Goal: Task Accomplishment & Management: Manage account settings

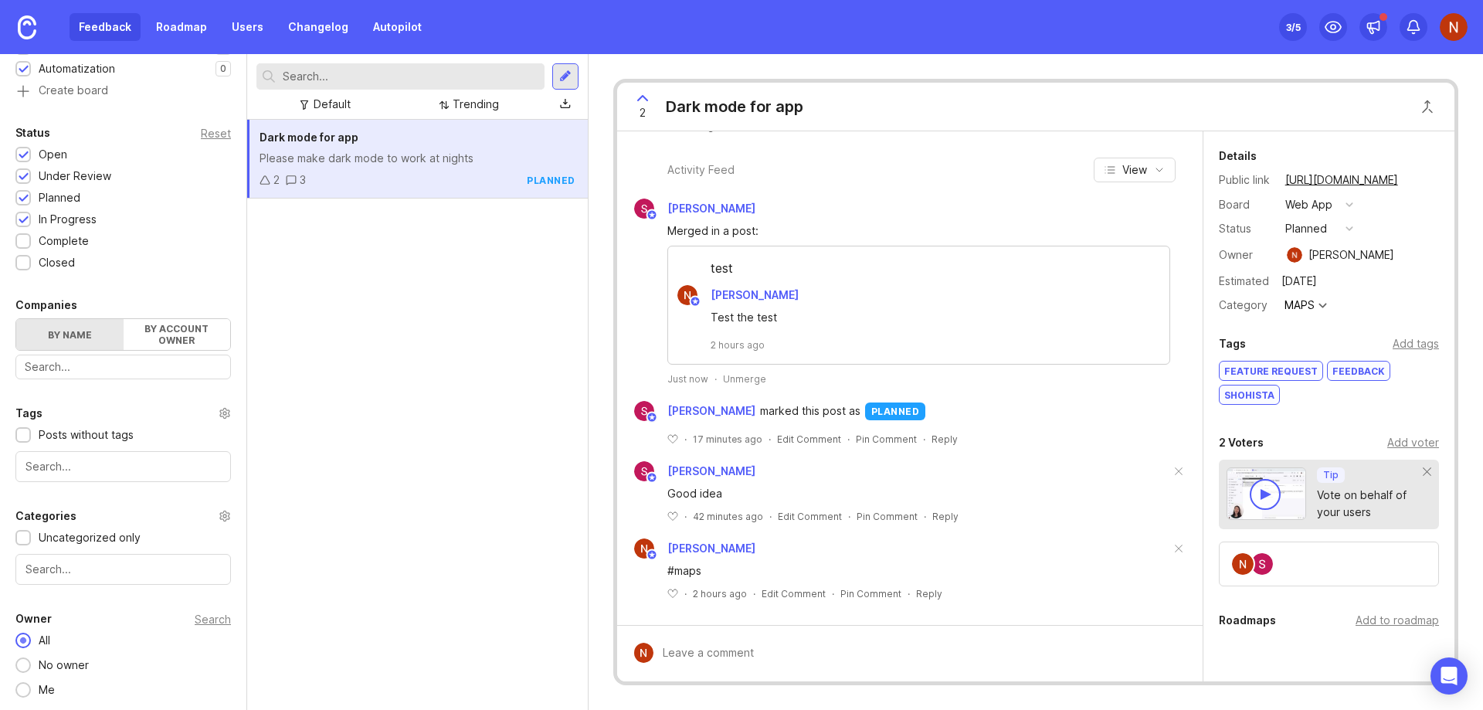
scroll to position [358, 0]
drag, startPoint x: 424, startPoint y: 157, endPoint x: 364, endPoint y: 263, distance: 121.8
click at [359, 296] on div "Dark mode for app Please make dark mode to work at nights 2 3 planned" at bounding box center [417, 415] width 341 height 590
click at [343, 158] on div "Please make dark mode to work at nights" at bounding box center [418, 158] width 316 height 17
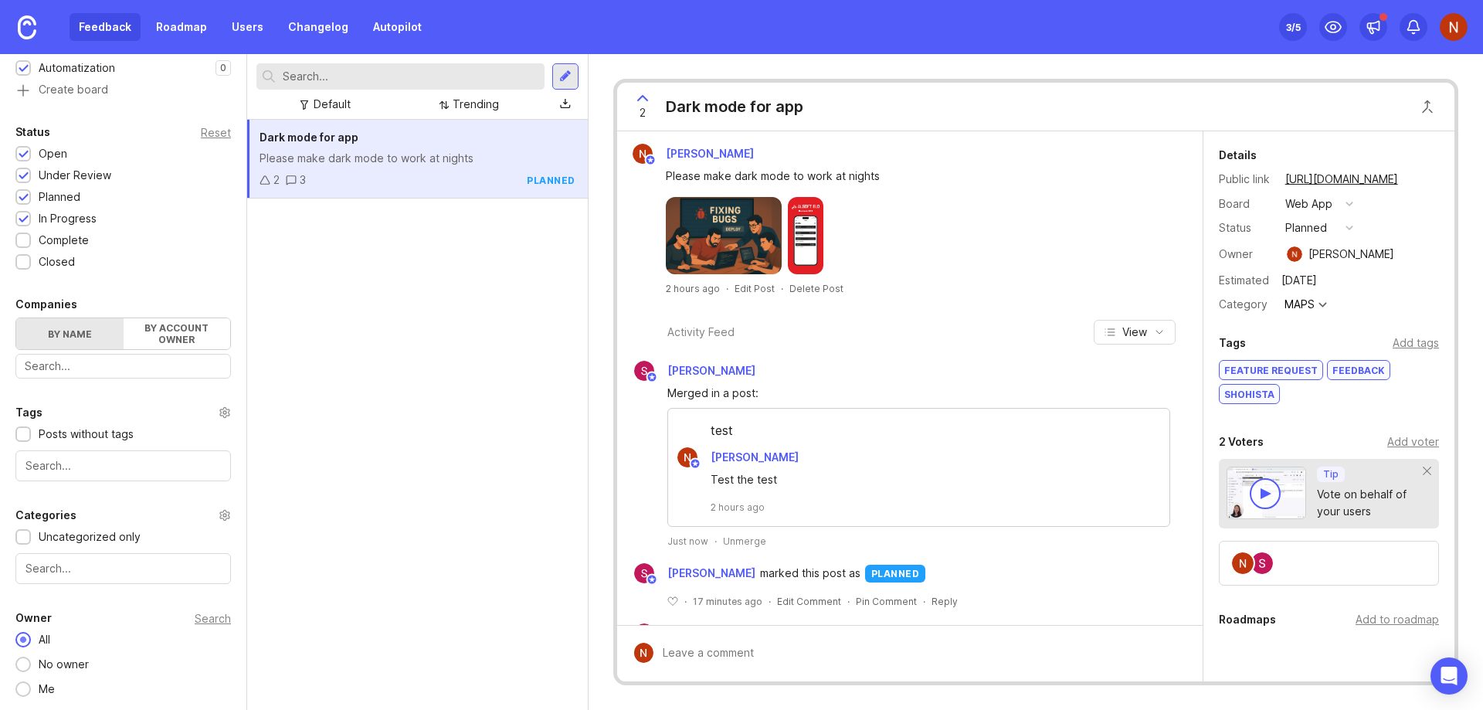
scroll to position [0, 0]
click at [1343, 232] on button "planned" at bounding box center [1319, 229] width 77 height 20
click at [1318, 397] on div "closed" at bounding box center [1309, 398] width 42 height 13
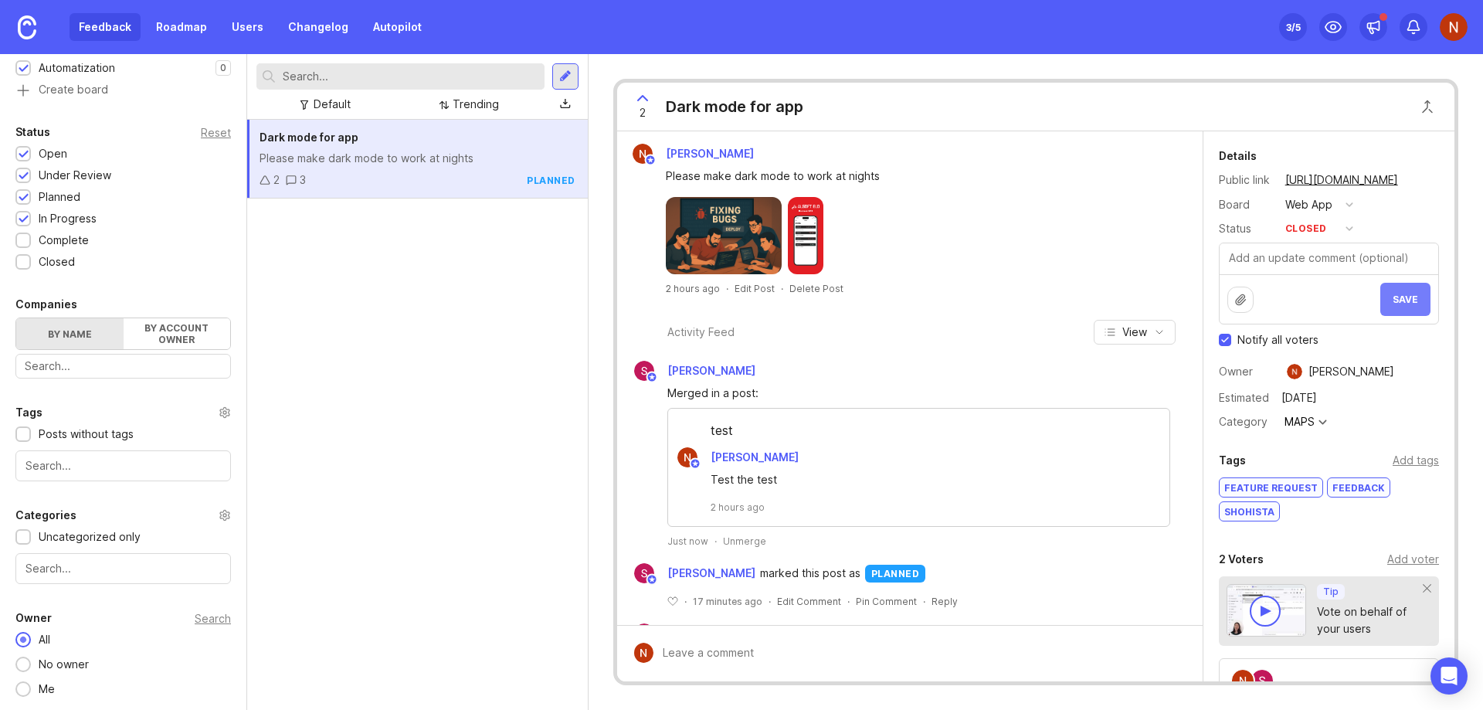
click at [1397, 303] on span "Save" at bounding box center [1405, 300] width 25 height 12
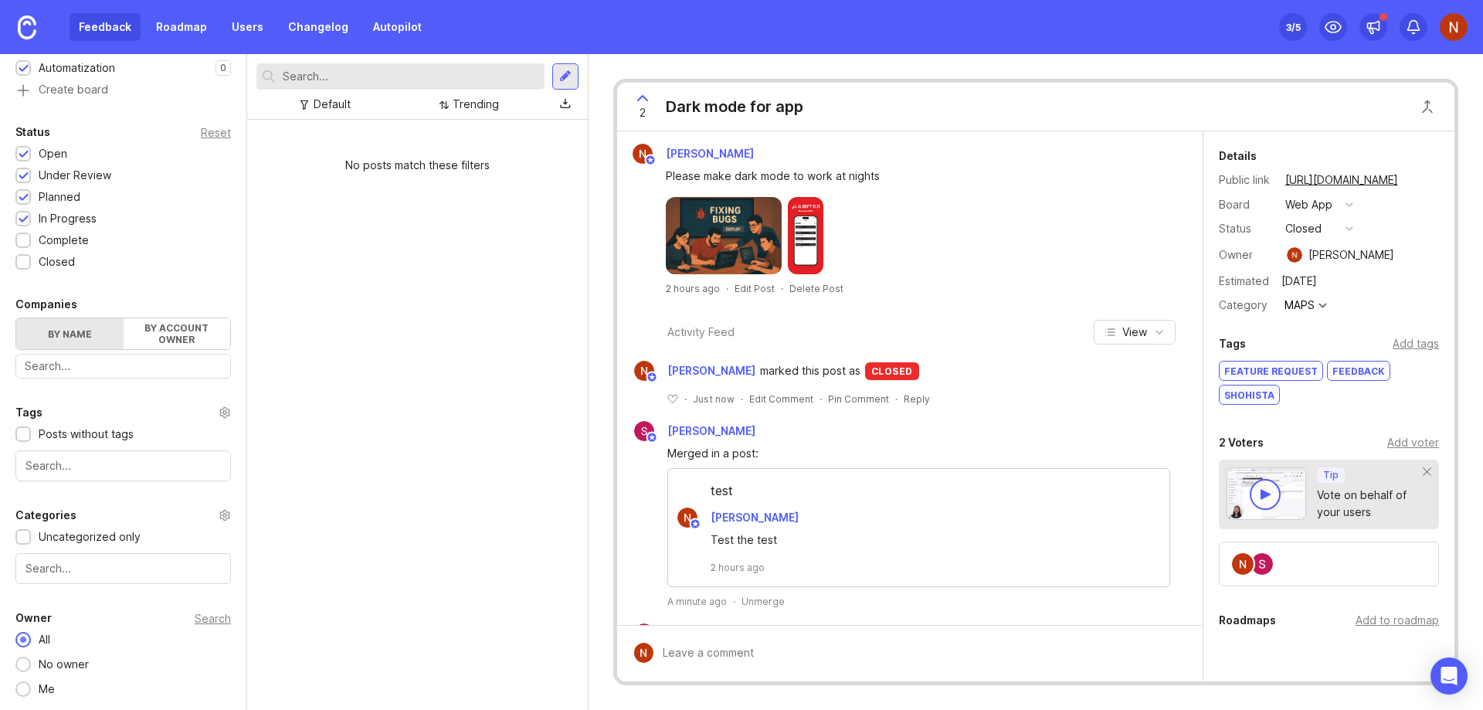
click at [495, 287] on div "No posts match these filters" at bounding box center [417, 415] width 341 height 590
click at [1335, 233] on button "closed" at bounding box center [1319, 229] width 77 height 20
click at [1346, 203] on div at bounding box center [1350, 205] width 8 height 8
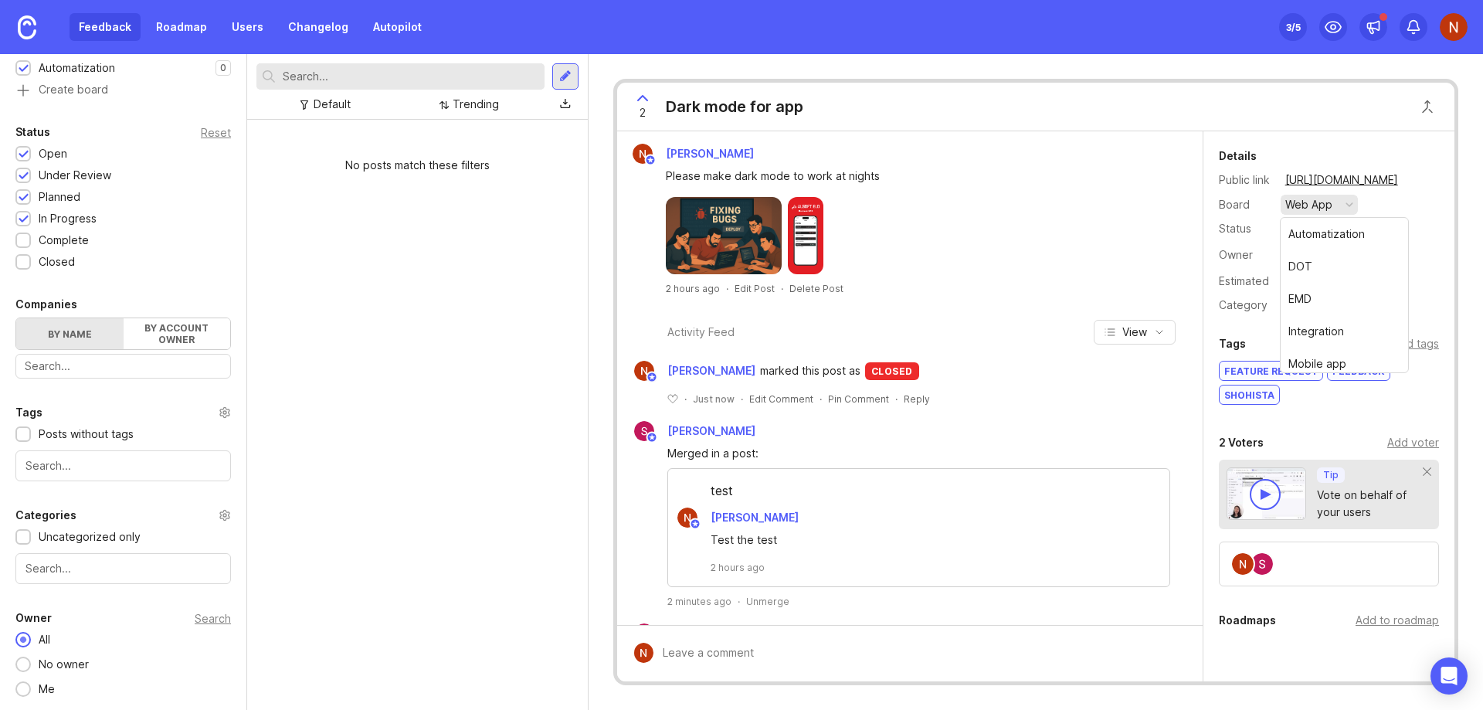
click at [1346, 203] on div at bounding box center [1350, 205] width 8 height 8
click at [436, 323] on div "No posts match these filters" at bounding box center [417, 415] width 341 height 590
click at [426, 483] on div "No posts match these filters" at bounding box center [417, 415] width 341 height 590
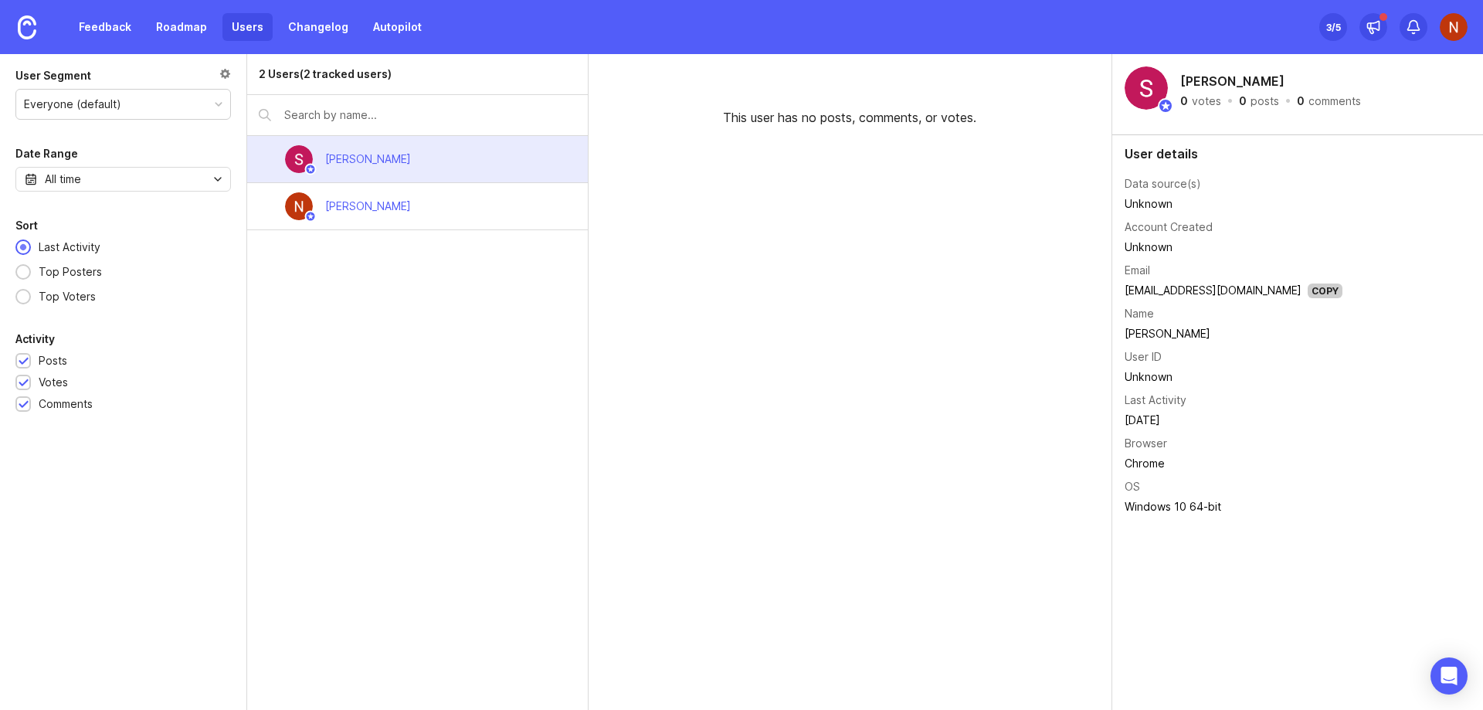
click at [477, 145] on div "[PERSON_NAME]" at bounding box center [417, 159] width 341 height 47
click at [441, 162] on div "[PERSON_NAME]" at bounding box center [417, 159] width 341 height 47
click at [423, 162] on div "[PERSON_NAME]" at bounding box center [368, 159] width 110 height 34
click at [418, 219] on div "[PERSON_NAME]" at bounding box center [368, 206] width 110 height 34
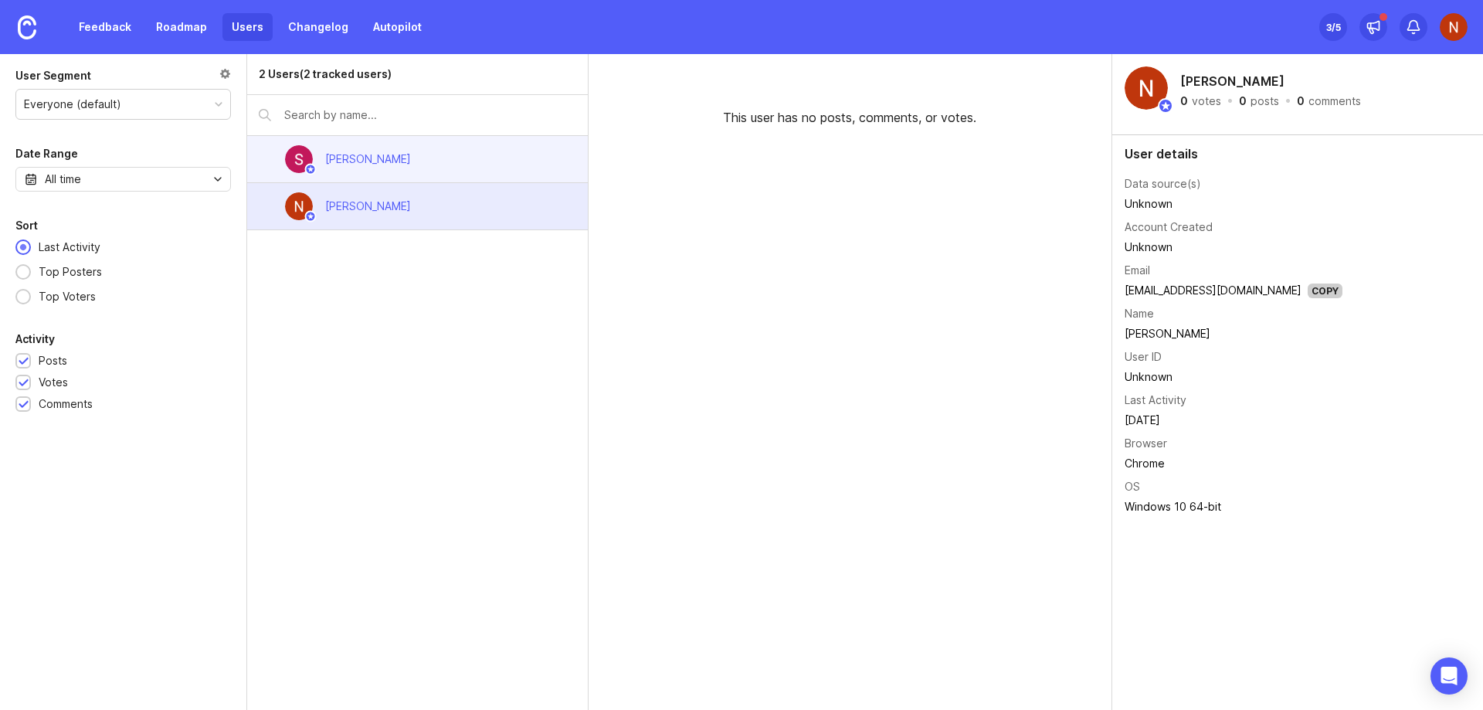
click at [411, 158] on div "[PERSON_NAME]" at bounding box center [368, 159] width 86 height 17
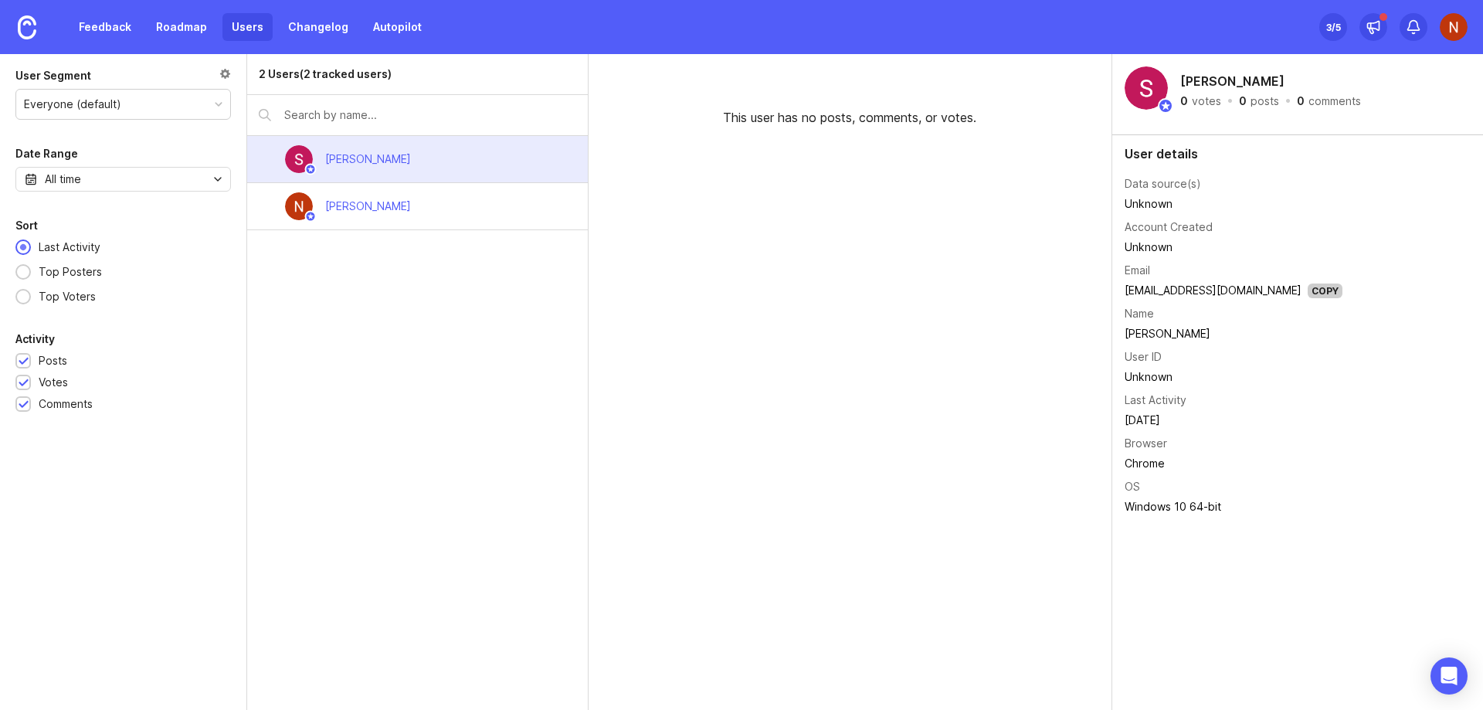
click at [368, 70] on div "2 Users (2 tracked users)" at bounding box center [325, 74] width 133 height 17
click at [1444, 29] on img at bounding box center [1454, 27] width 28 height 28
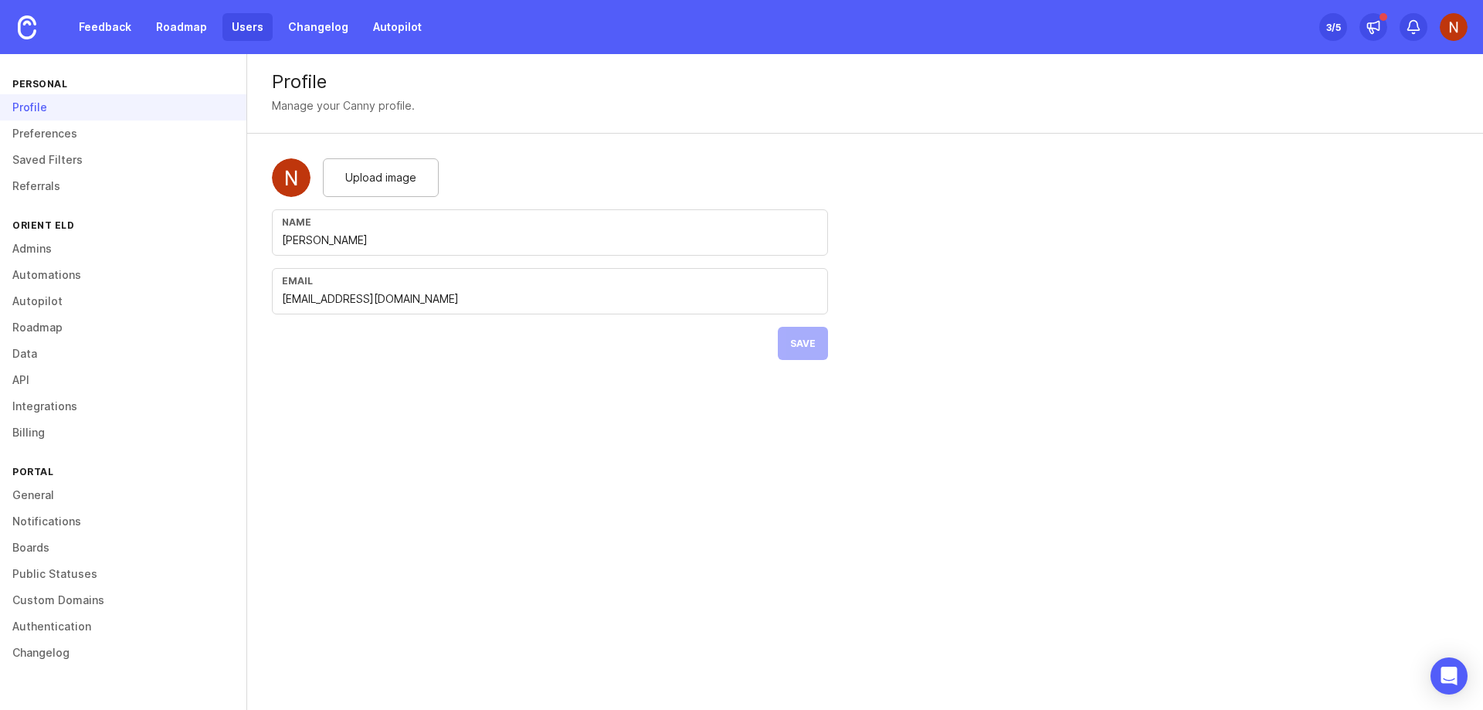
click at [246, 25] on link "Users" at bounding box center [247, 27] width 50 height 28
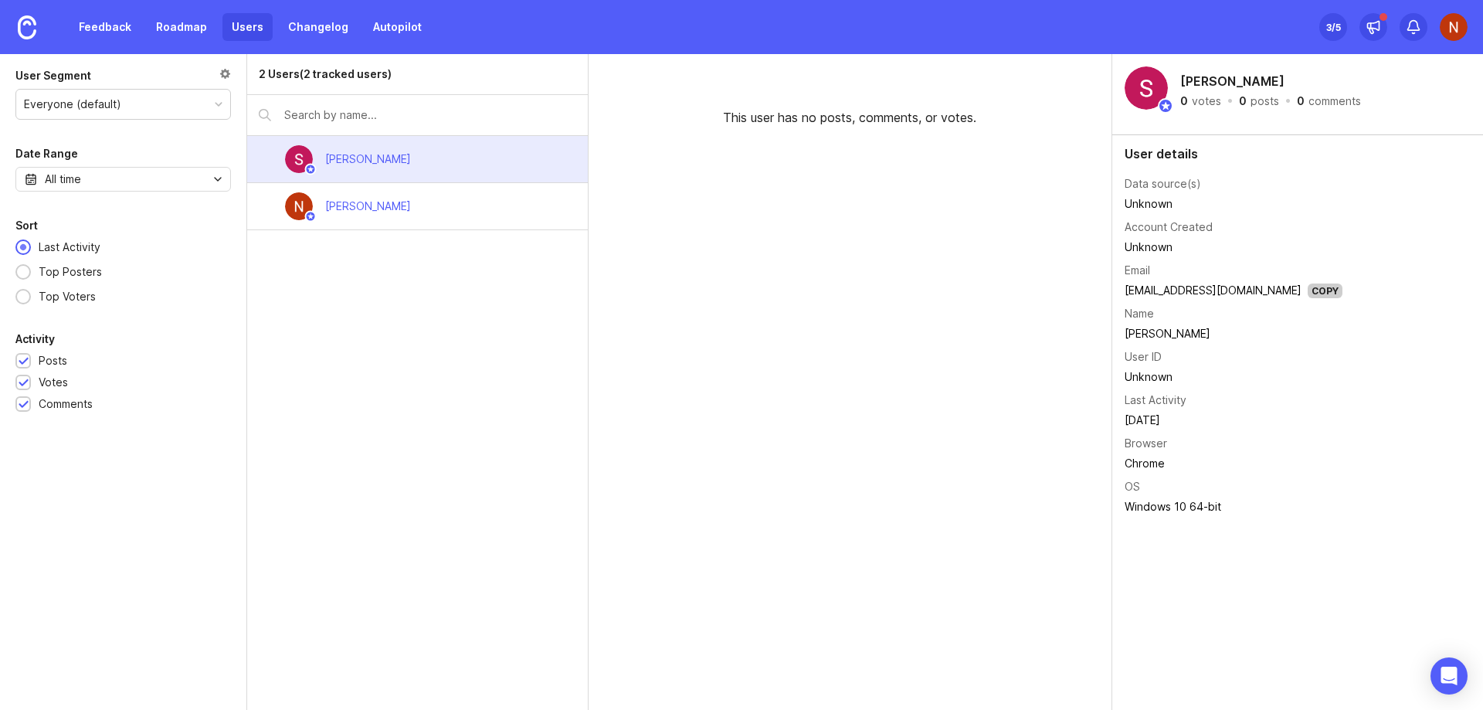
click at [307, 161] on img at bounding box center [299, 159] width 28 height 28
drag, startPoint x: 307, startPoint y: 161, endPoint x: 287, endPoint y: 372, distance: 211.8
click at [287, 372] on div "2 Users (2 tracked users) Shohista Ergasheva Naufal Vagapov" at bounding box center [417, 382] width 341 height 656
click at [297, 161] on img at bounding box center [299, 159] width 28 height 28
drag, startPoint x: 583, startPoint y: 151, endPoint x: 467, endPoint y: 151, distance: 115.9
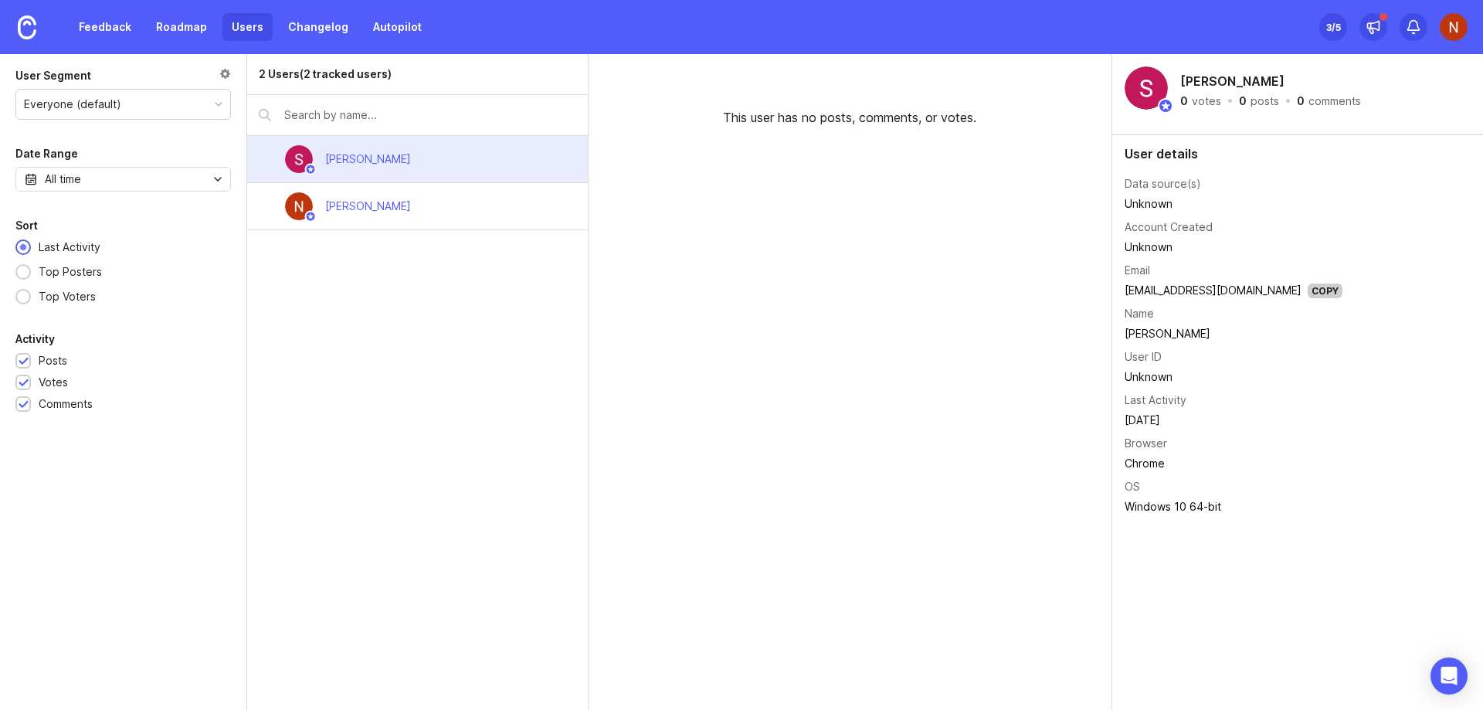
click at [467, 151] on div "[PERSON_NAME]" at bounding box center [417, 159] width 341 height 47
click at [1064, 148] on div "This user has no posts, comments, or votes." at bounding box center [851, 382] width 524 height 656
click at [1208, 87] on h2 "[PERSON_NAME]" at bounding box center [1232, 81] width 110 height 23
click at [1176, 100] on div at bounding box center [1239, 100] width 154 height 8
click at [1339, 99] on div "comments" at bounding box center [1334, 101] width 53 height 11
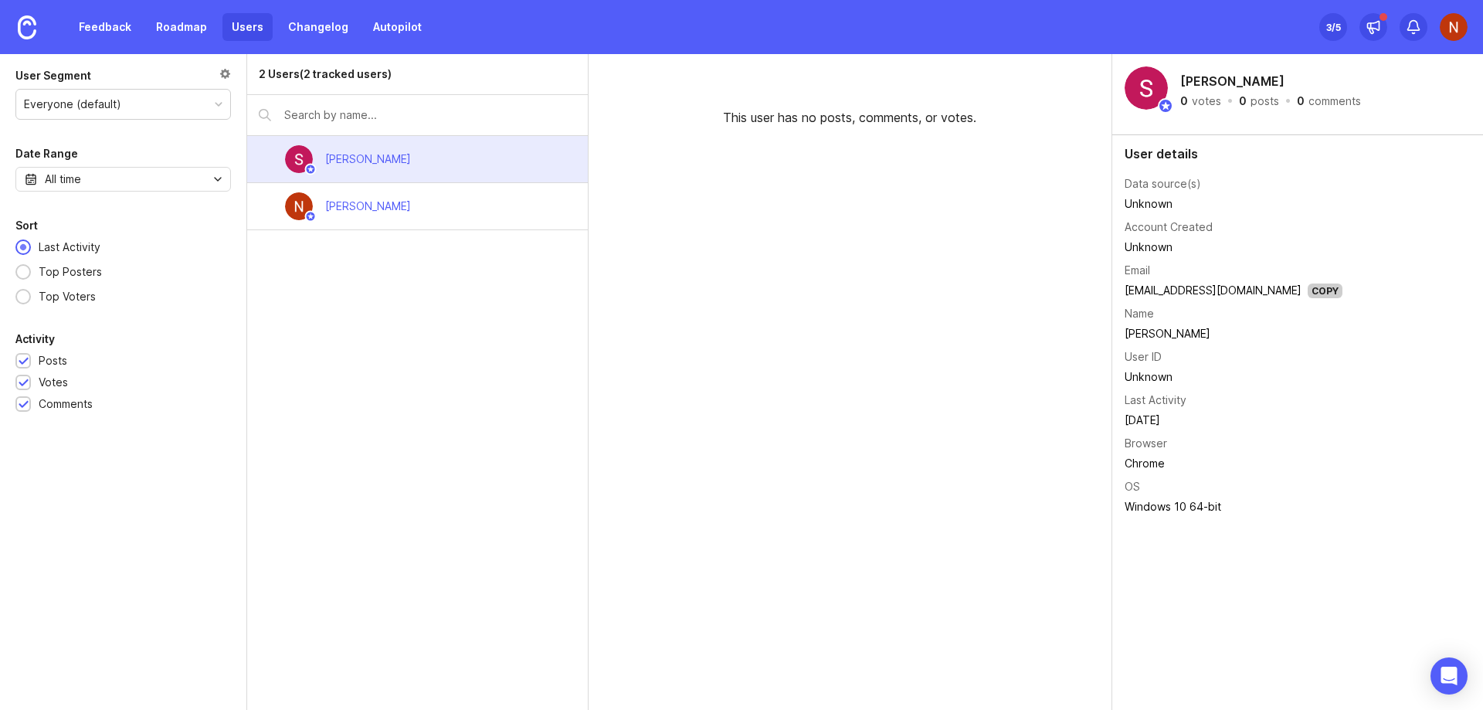
click at [1168, 333] on td "[PERSON_NAME]" at bounding box center [1234, 334] width 218 height 20
click at [1167, 495] on td "OS" at bounding box center [1234, 487] width 218 height 20
click at [359, 218] on div "[PERSON_NAME]" at bounding box center [368, 206] width 110 height 34
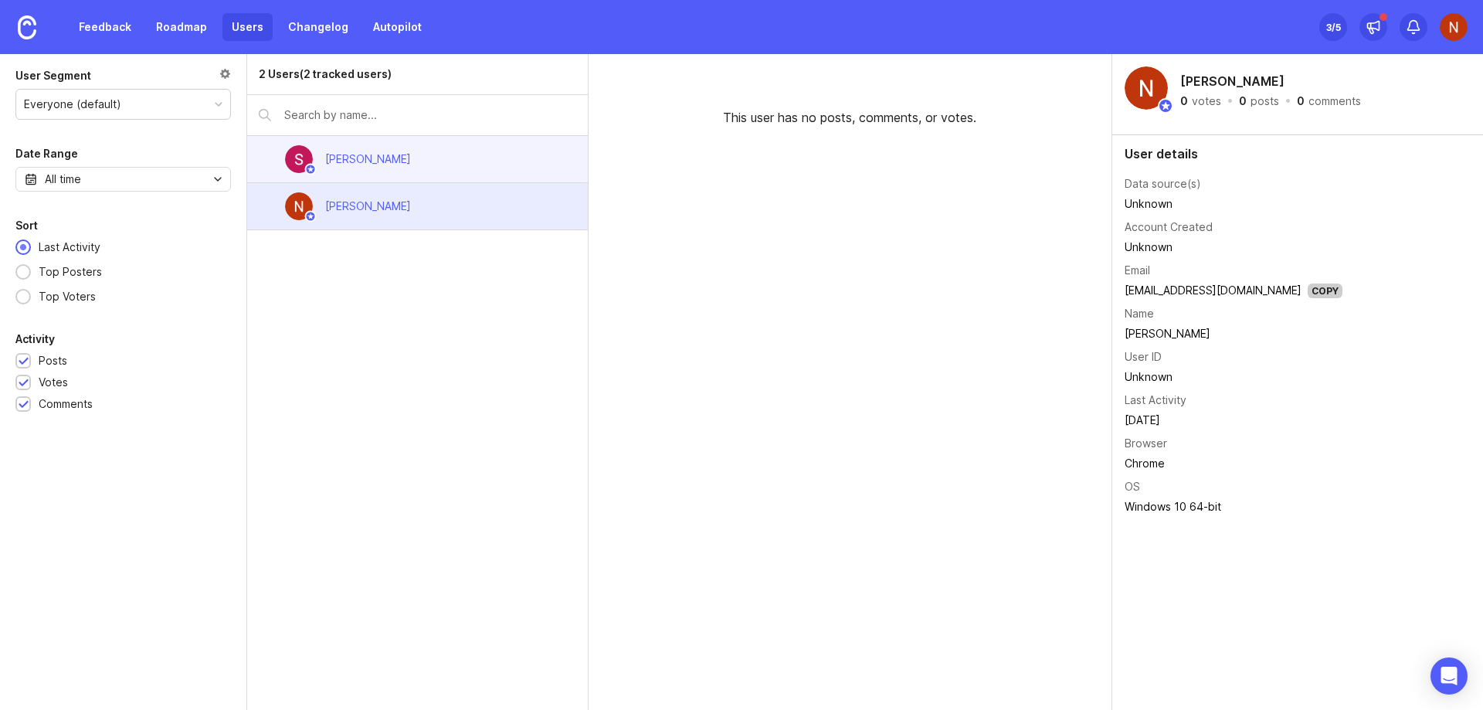
click at [356, 161] on div "[PERSON_NAME]" at bounding box center [368, 159] width 86 height 17
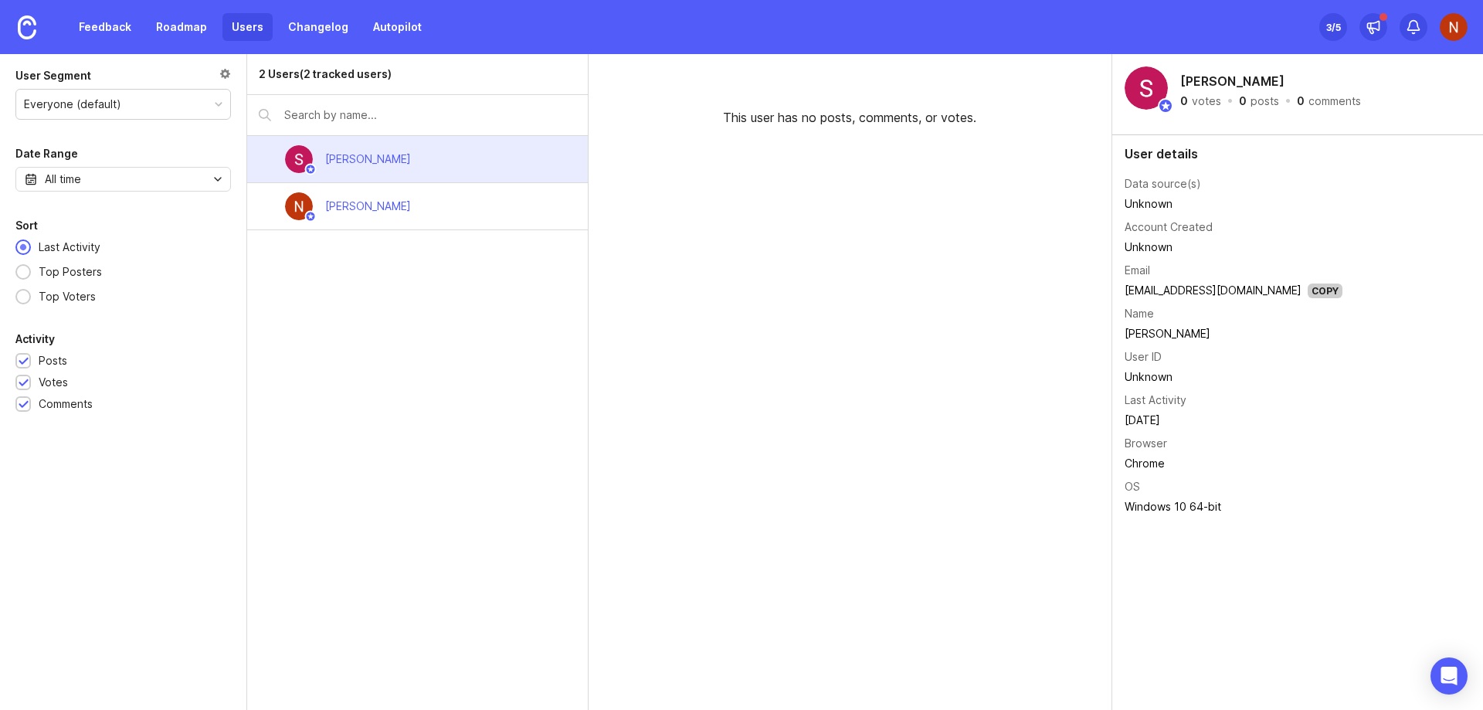
click at [314, 73] on div "2 Users (2 tracked users)" at bounding box center [325, 74] width 133 height 17
click at [1451, 28] on img at bounding box center [1454, 27] width 28 height 28
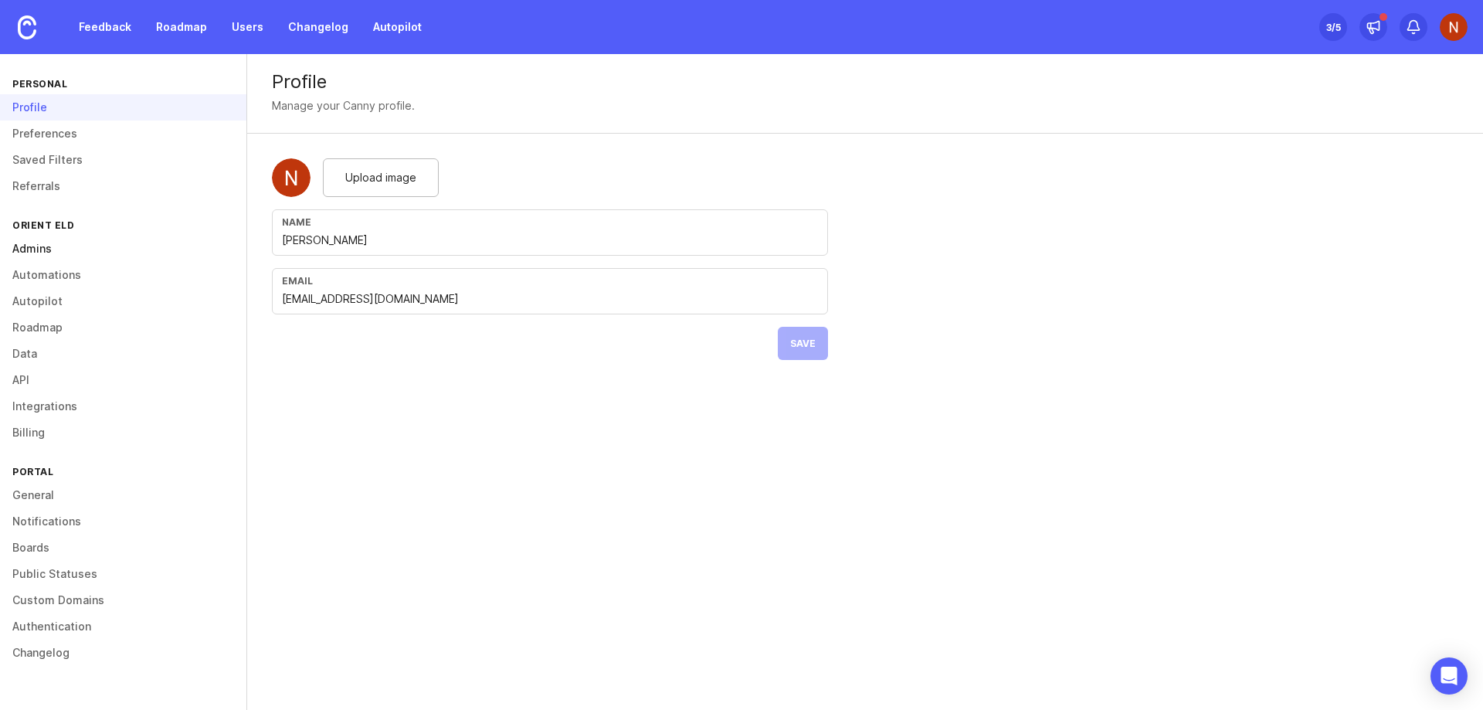
click at [75, 245] on link "Admins" at bounding box center [123, 249] width 246 height 26
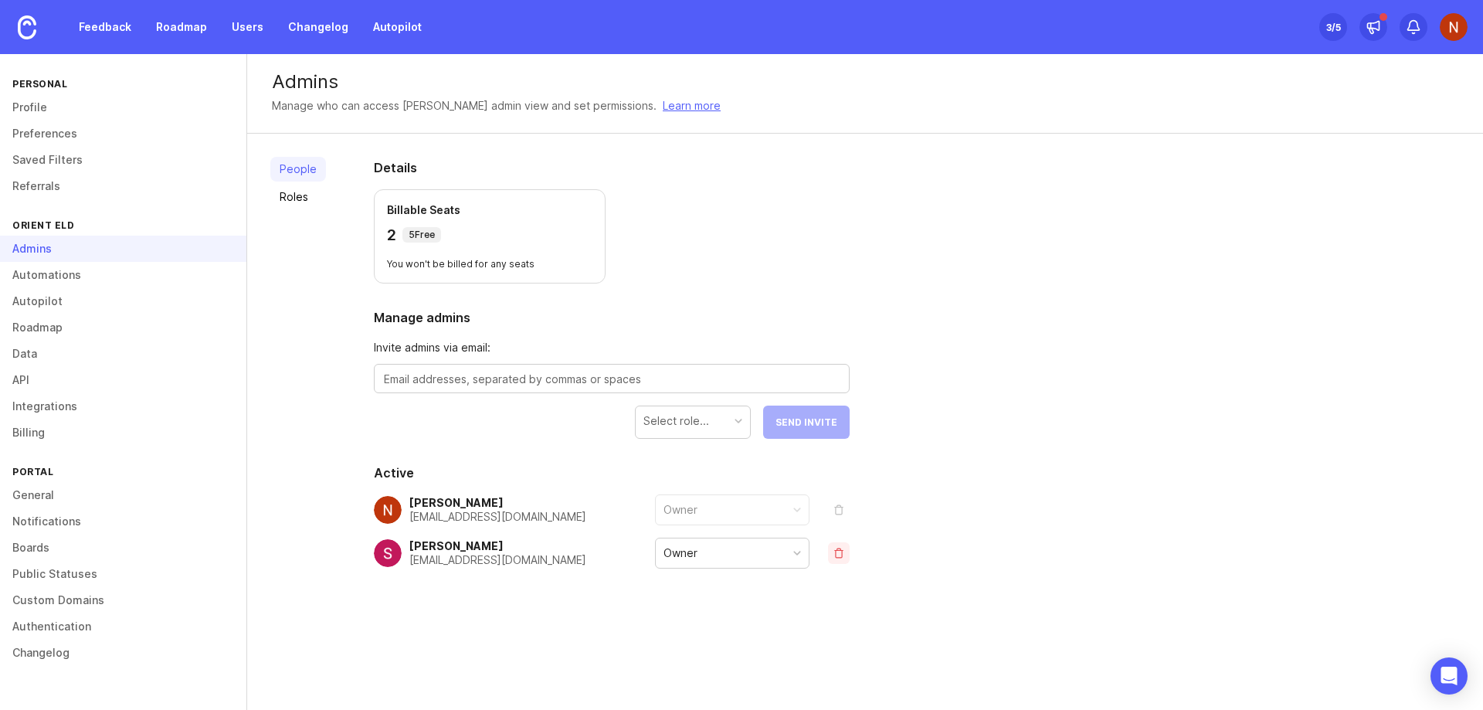
click at [837, 554] on button "remove" at bounding box center [839, 553] width 22 height 22
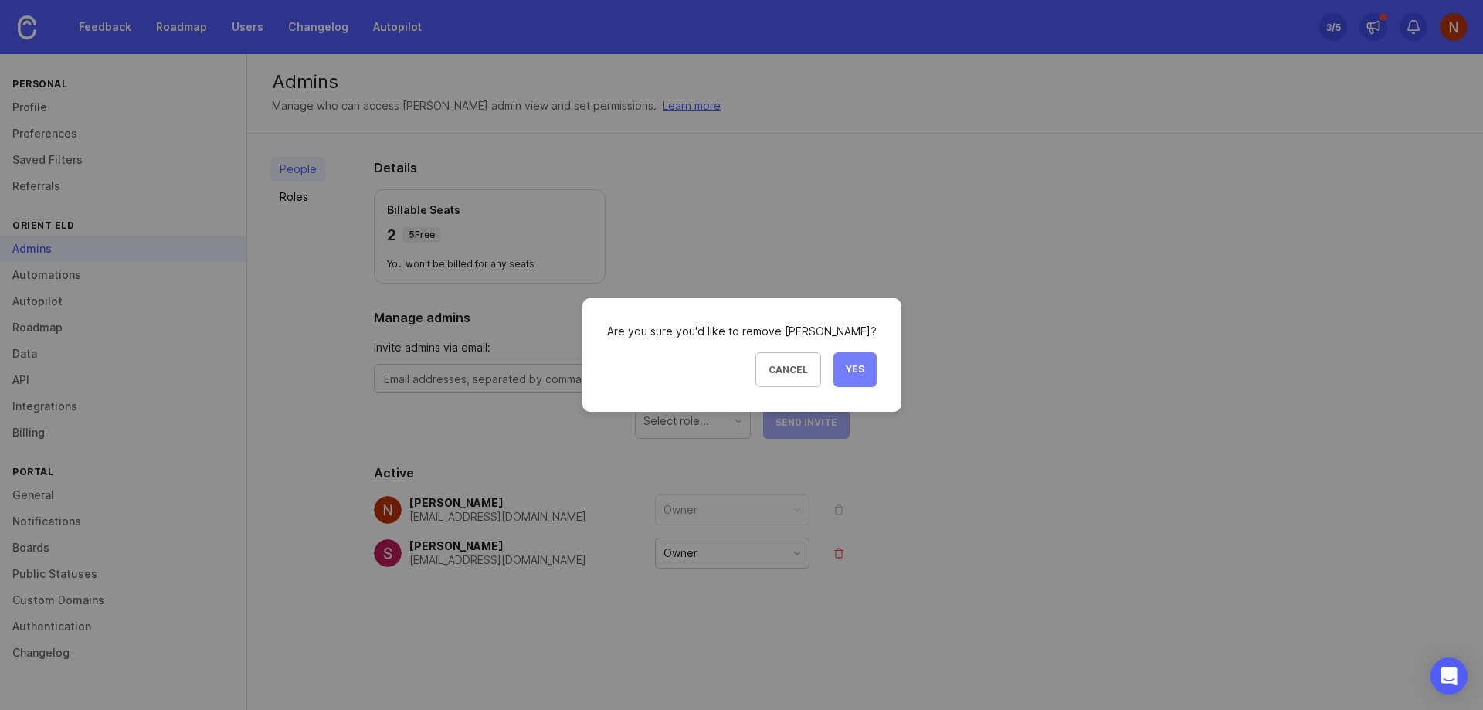
click at [859, 366] on span "Yes" at bounding box center [855, 369] width 19 height 13
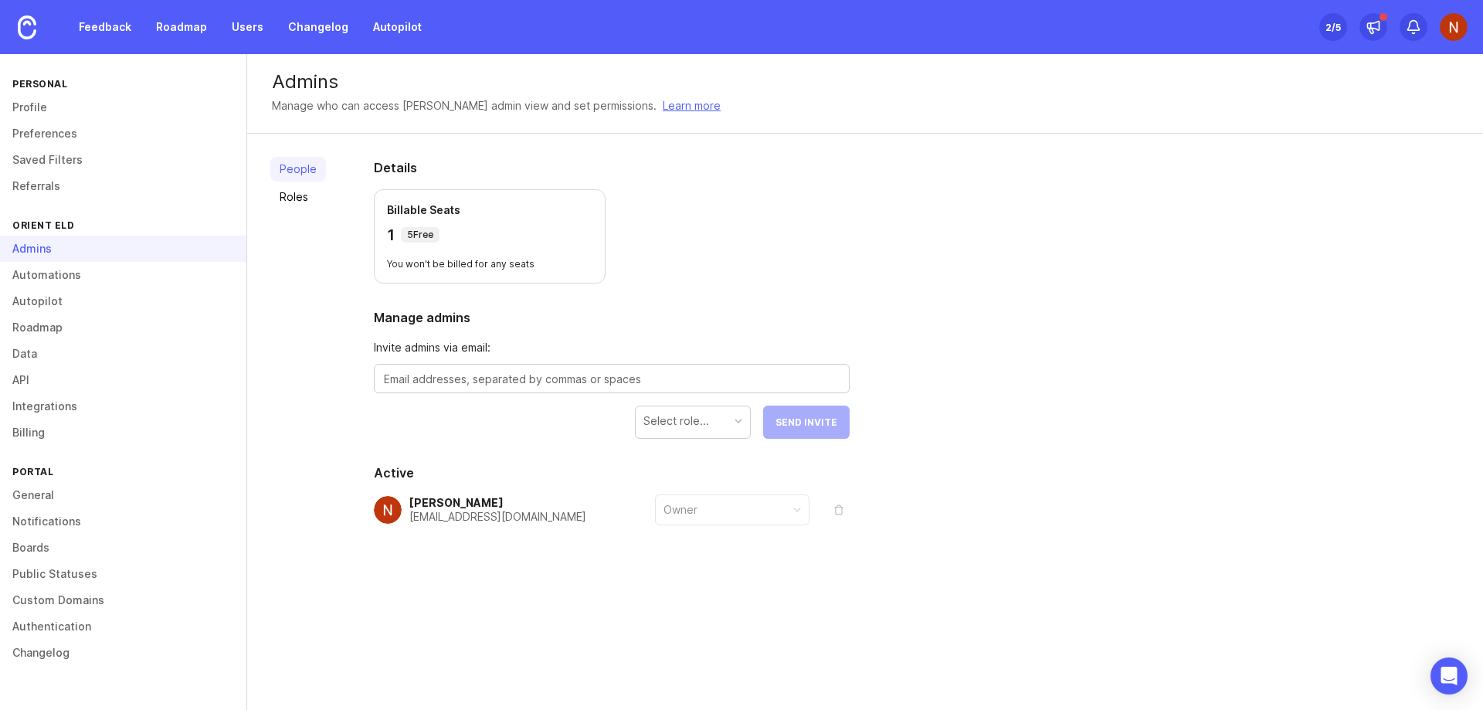
click at [490, 390] on div at bounding box center [612, 378] width 476 height 29
paste textarea "shergasheva@mgkeld.com"
type textarea "shergasheva@mgkeld.com"
click at [740, 422] on div at bounding box center [739, 421] width 8 height 8
click at [1085, 326] on div "People Roles Details Billable Seats 1 5 Free You won't be billed for any seats …" at bounding box center [865, 379] width 1236 height 490
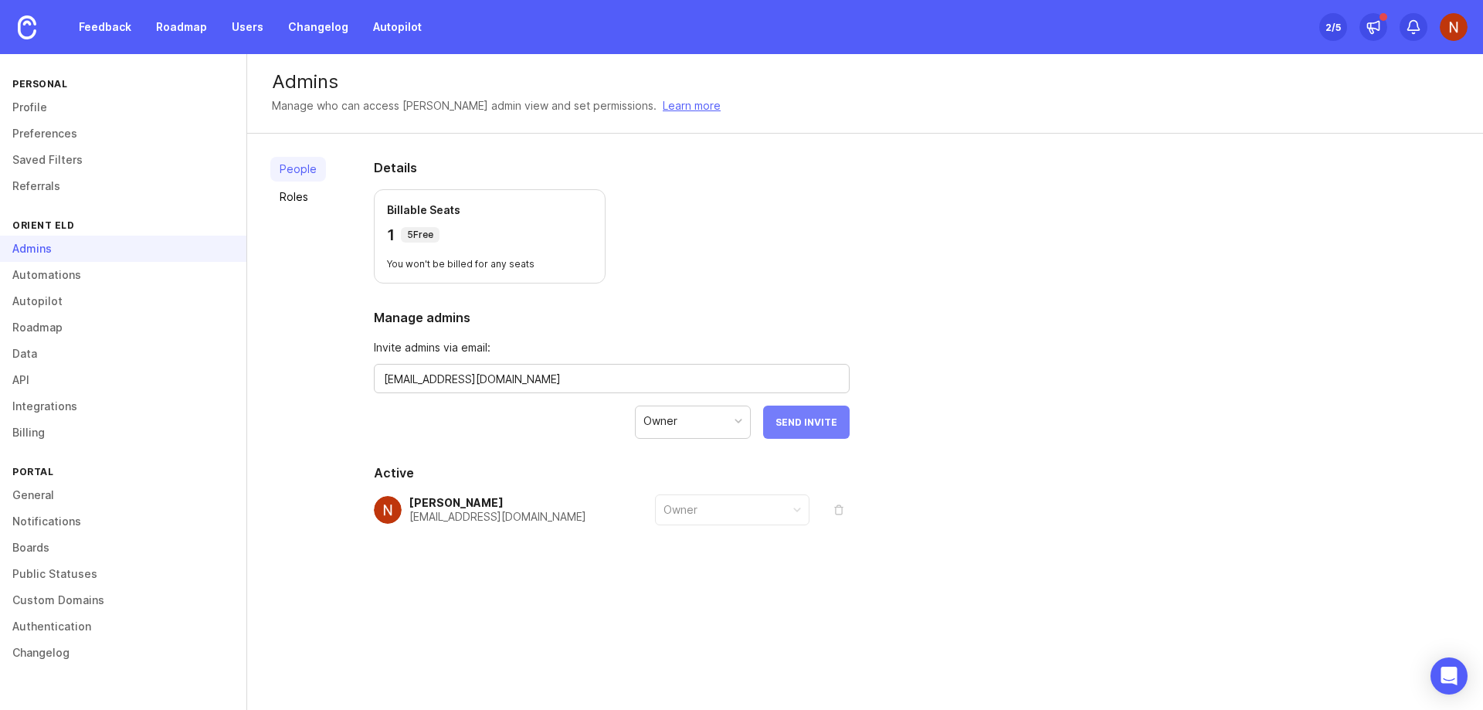
click at [799, 423] on span "Send Invite" at bounding box center [806, 422] width 62 height 12
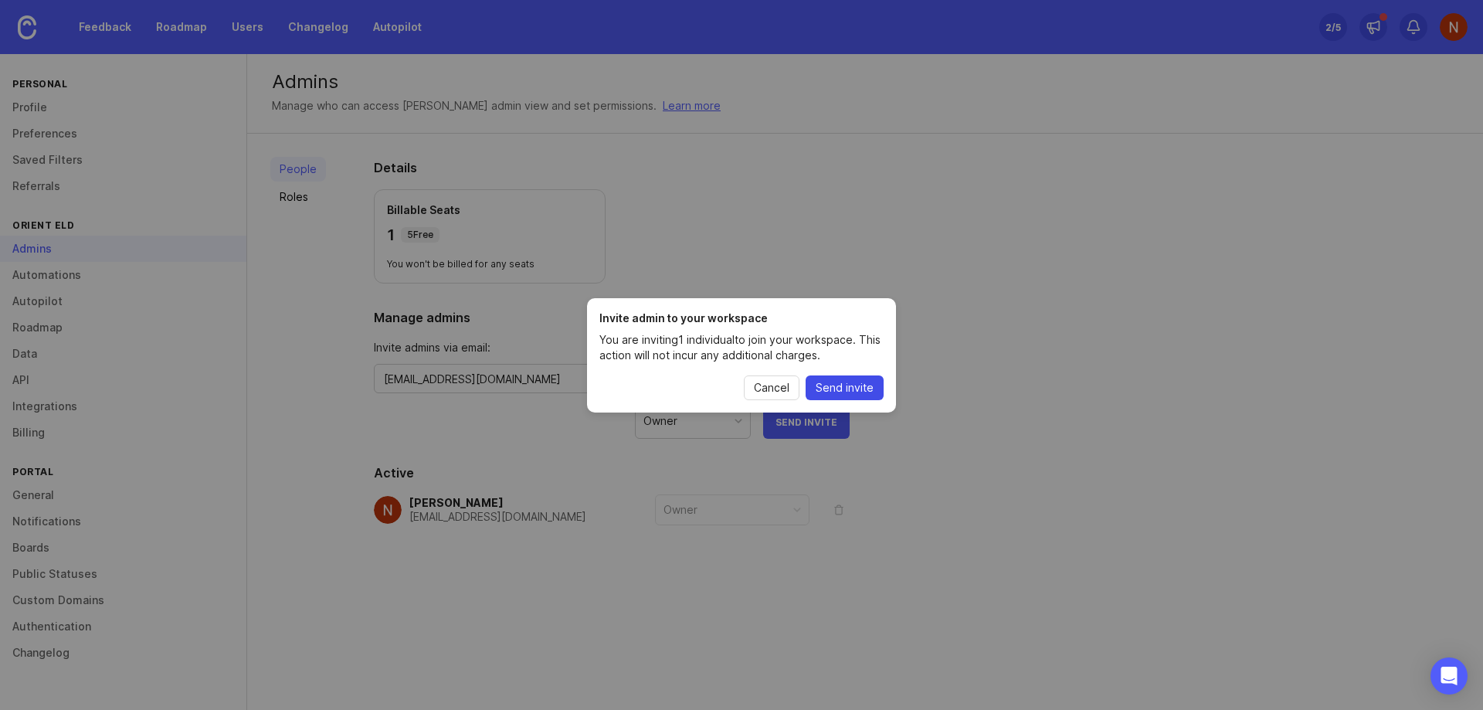
click at [860, 386] on span "Send invite" at bounding box center [845, 387] width 58 height 15
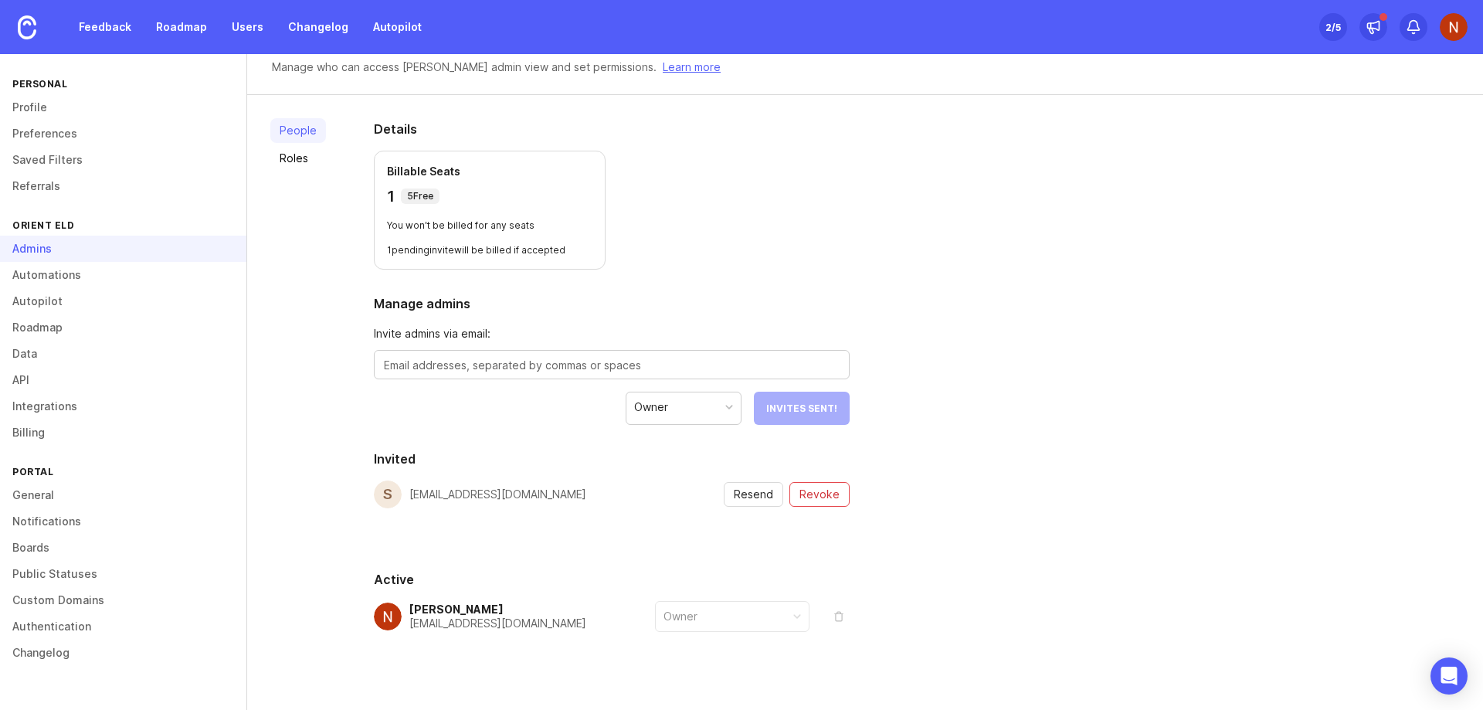
scroll to position [59, 0]
